Goal: Task Accomplishment & Management: Use online tool/utility

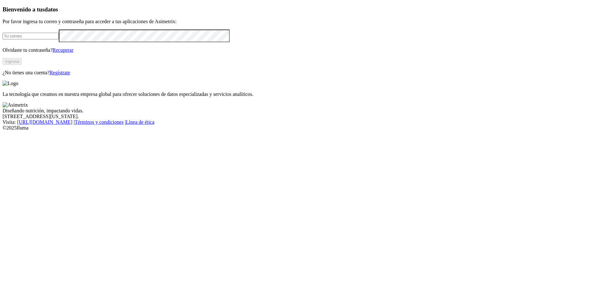
click at [59, 39] on input "email" at bounding box center [31, 36] width 56 height 7
click at [3, 131] on com-1password-button at bounding box center [3, 131] width 0 height 0
type input "[PERSON_NAME][EMAIL_ADDRESS][PERSON_NAME][DOMAIN_NAME]"
click at [22, 65] on button "Ingresa" at bounding box center [12, 61] width 19 height 7
